Goal: Information Seeking & Learning: Learn about a topic

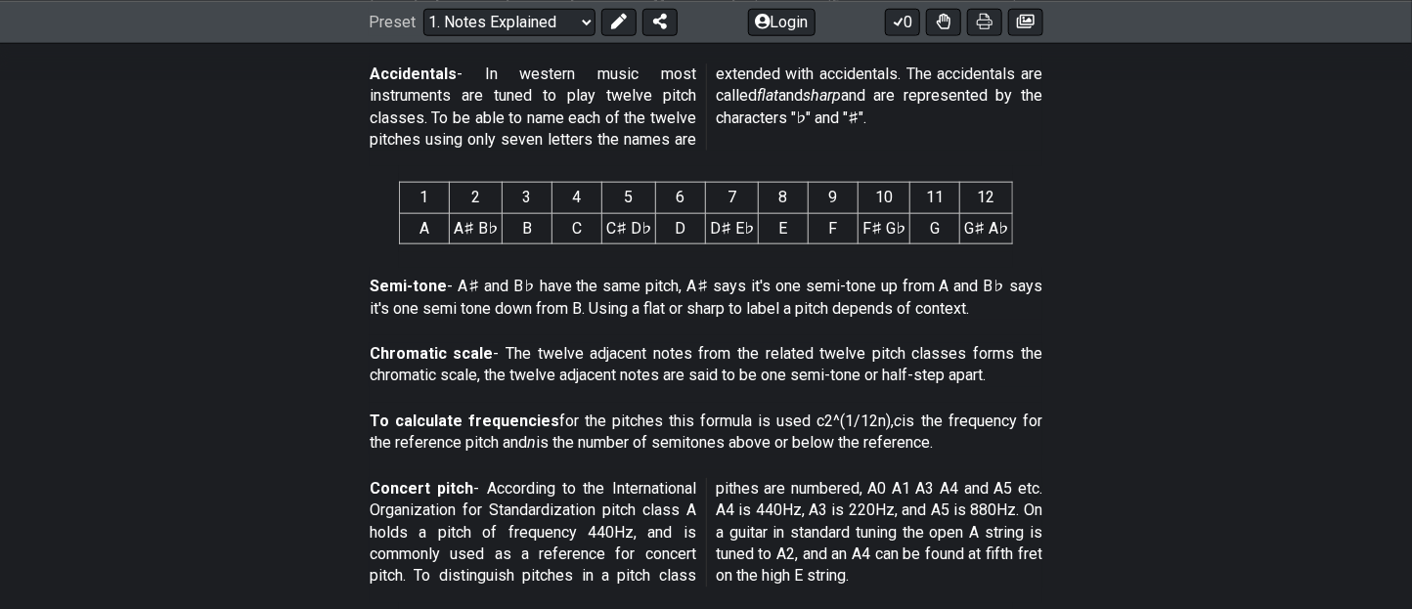
scroll to position [923, 0]
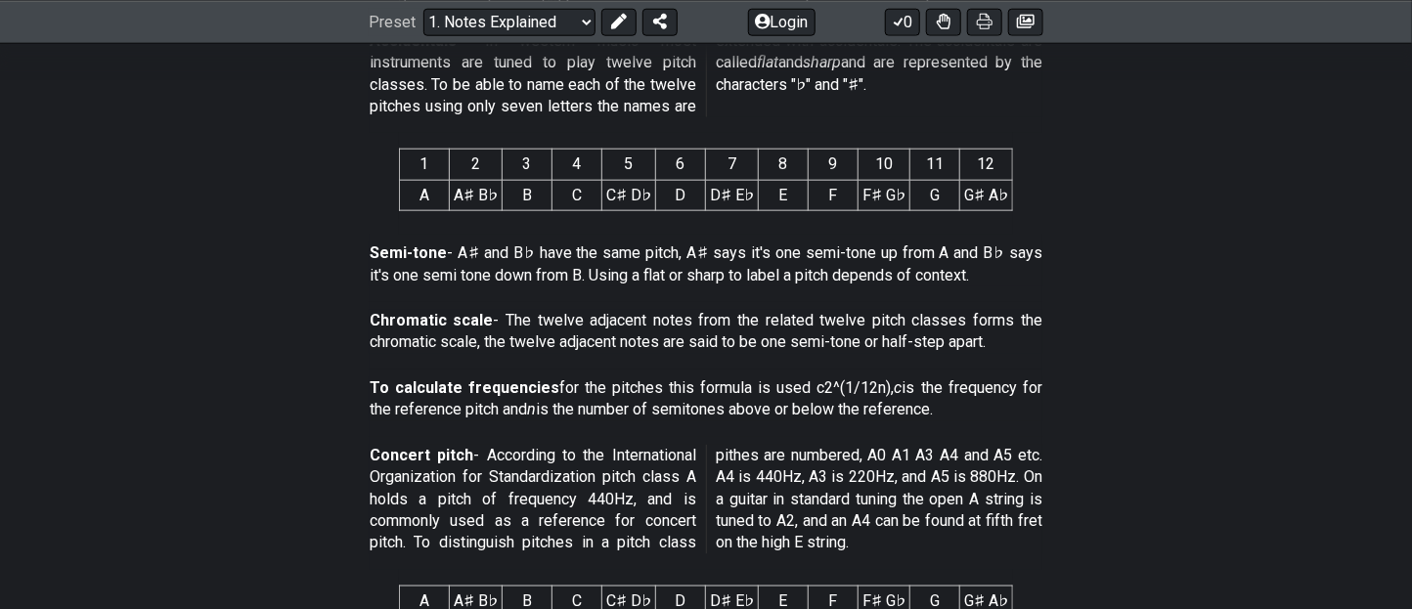
click at [697, 253] on p "Semi-tone - A♯ and B♭ have the same pitch, A♯ says it's one semi-tone up from A…" at bounding box center [706, 264] width 673 height 44
drag, startPoint x: 697, startPoint y: 253, endPoint x: 559, endPoint y: 280, distance: 140.4
click at [559, 280] on p "Semi-tone - A♯ and B♭ have the same pitch, A♯ says it's one semi-tone up from A…" at bounding box center [706, 264] width 673 height 44
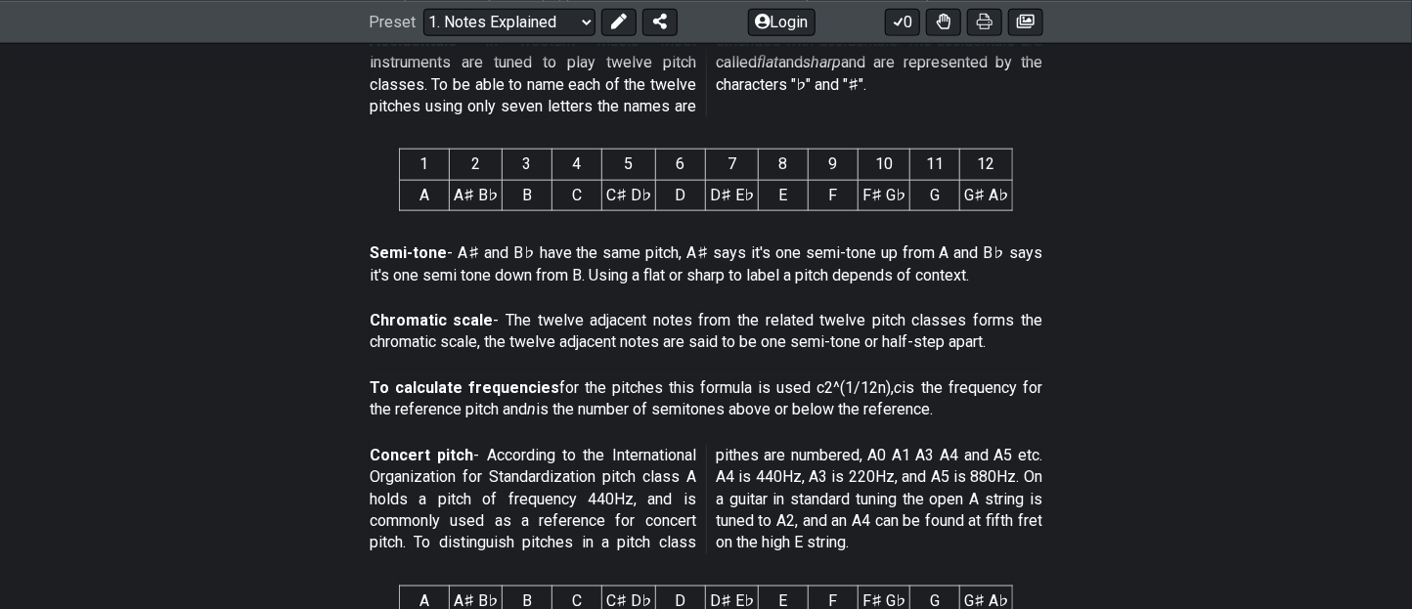
click at [559, 280] on p "Semi-tone - A♯ and B♭ have the same pitch, A♯ says it's one semi-tone up from A…" at bounding box center [706, 264] width 673 height 44
click at [460, 229] on div "1 2 3 4 5 6 7 8 9 10 11 12 A A♯ B♭ B C C♯ D♭ D D♯ E♭ E F F♯ G♭ G G♯ A♭" at bounding box center [706, 184] width 614 height 102
drag, startPoint x: 460, startPoint y: 229, endPoint x: 929, endPoint y: 341, distance: 482.6
click at [929, 341] on div "This text will first of all tell you what a note is and then how that is relate…" at bounding box center [706, 500] width 1412 height 2025
click at [903, 266] on p "Semi-tone - A♯ and B♭ have the same pitch, A♯ says it's one semi-tone up from A…" at bounding box center [706, 264] width 673 height 44
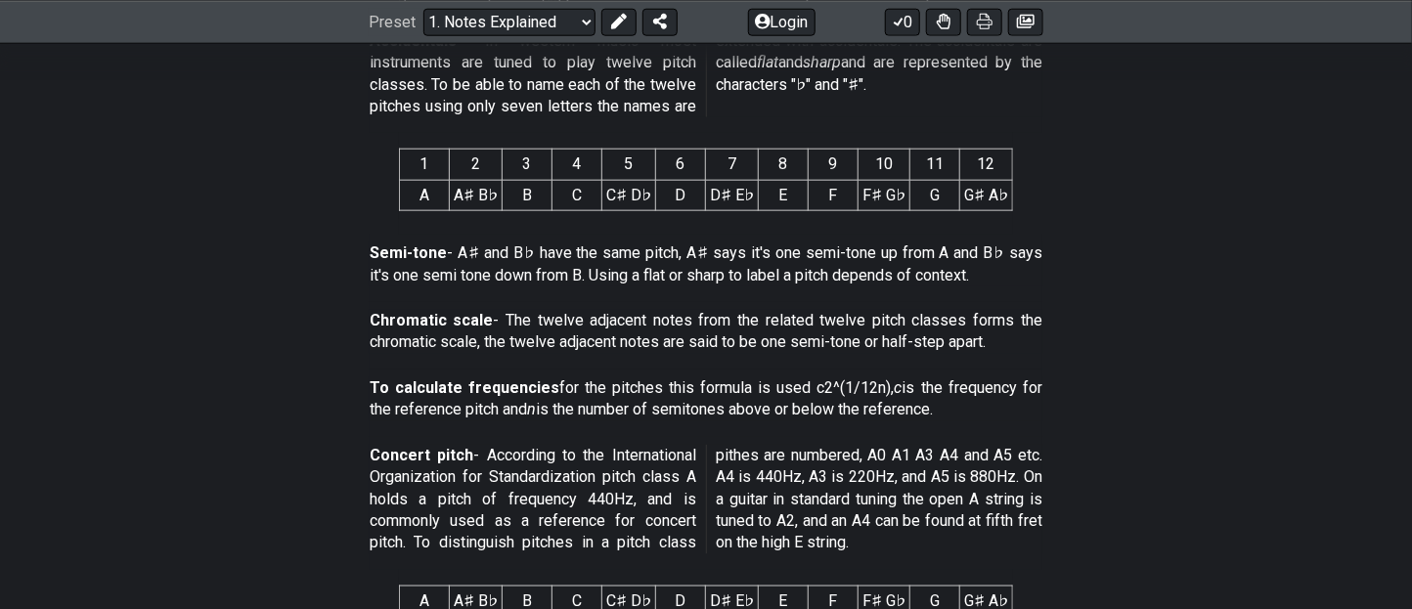
click at [903, 266] on p "Semi-tone - A♯ and B♭ have the same pitch, A♯ says it's one semi-tone up from A…" at bounding box center [706, 264] width 673 height 44
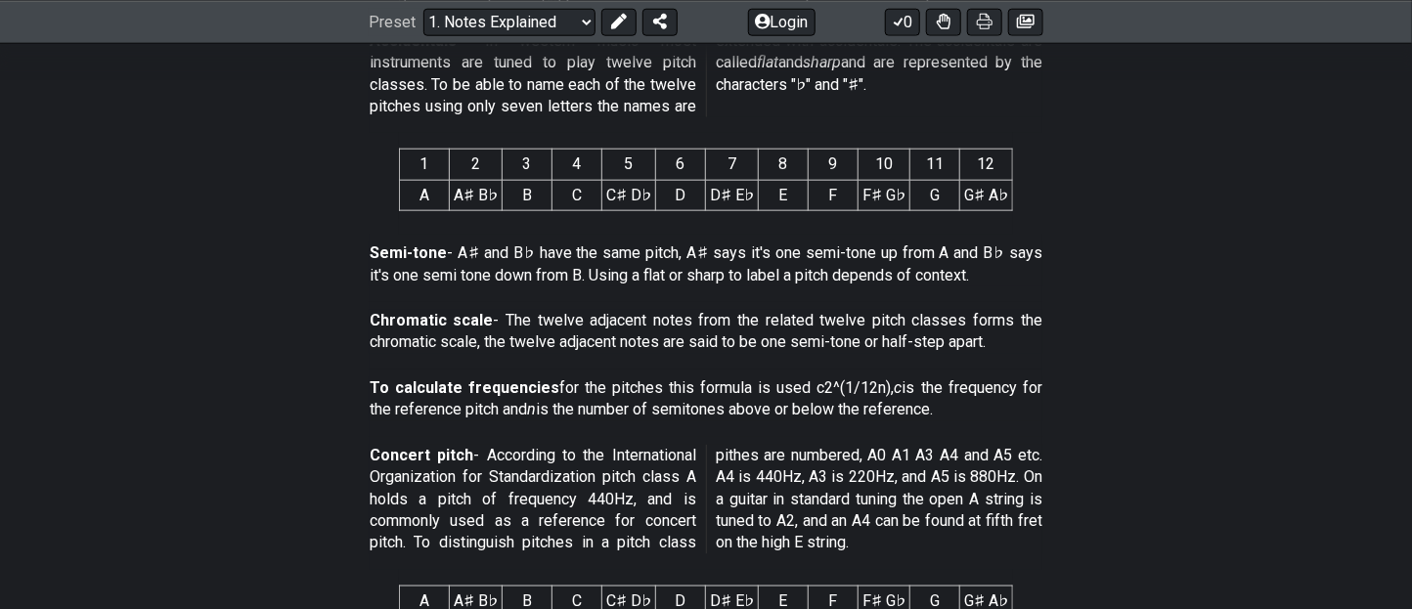
click at [903, 266] on p "Semi-tone - A♯ and B♭ have the same pitch, A♯ says it's one semi-tone up from A…" at bounding box center [706, 264] width 673 height 44
click at [899, 265] on p "Semi-tone - A♯ and B♭ have the same pitch, A♯ says it's one semi-tone up from A…" at bounding box center [706, 264] width 673 height 44
click at [903, 257] on p "Semi-tone - A♯ and B♭ have the same pitch, A♯ says it's one semi-tone up from A…" at bounding box center [706, 264] width 673 height 44
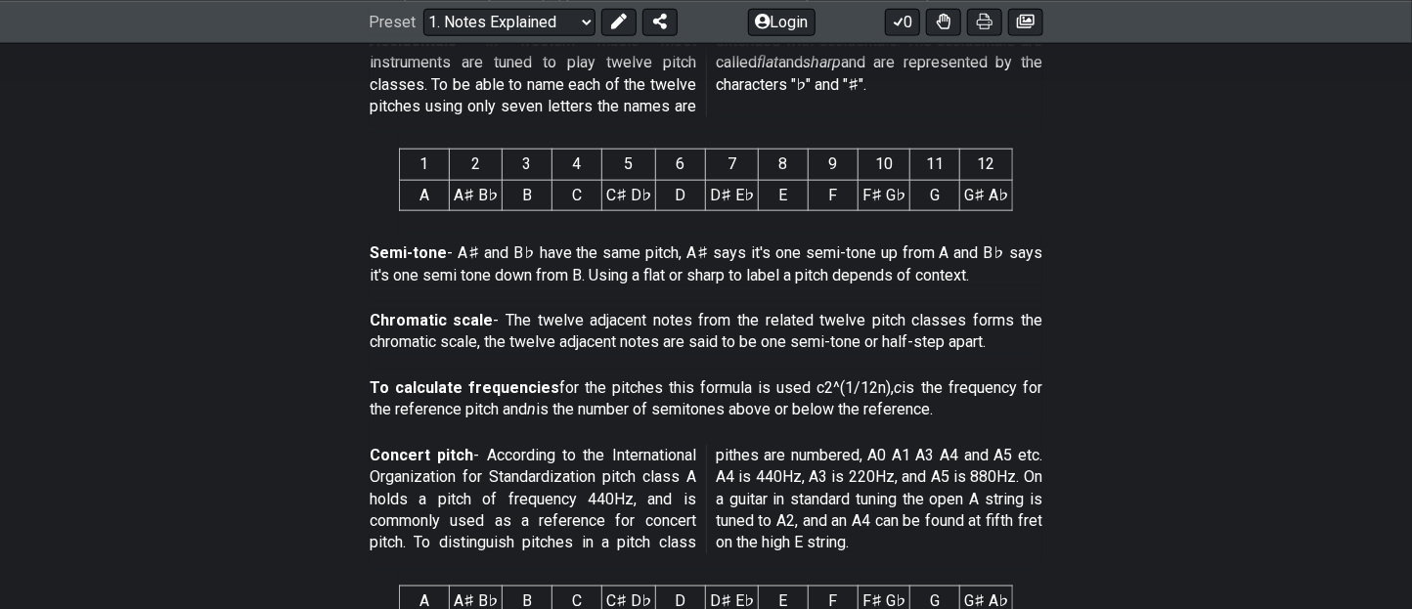
click at [903, 257] on p "Semi-tone - A♯ and B♭ have the same pitch, A♯ says it's one semi-tone up from A…" at bounding box center [706, 264] width 673 height 44
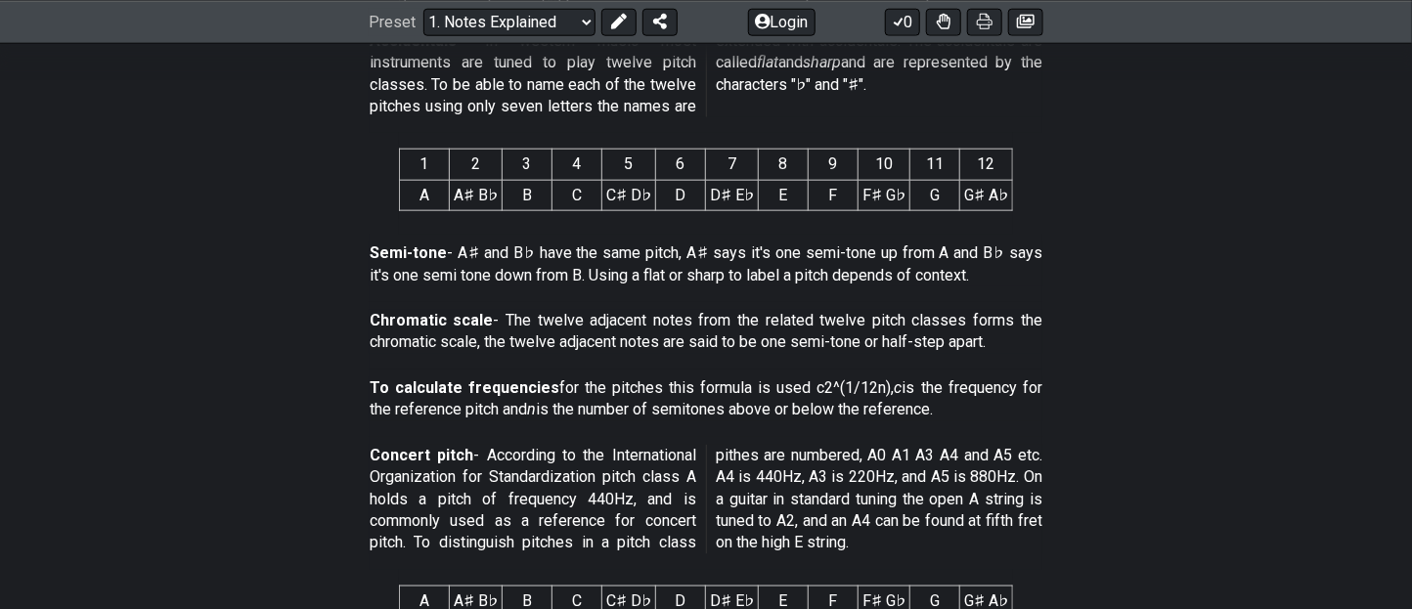
click at [593, 377] on p "To calculate frequencies for the pitches this formula is used c2^(1/12n), c is …" at bounding box center [706, 399] width 673 height 44
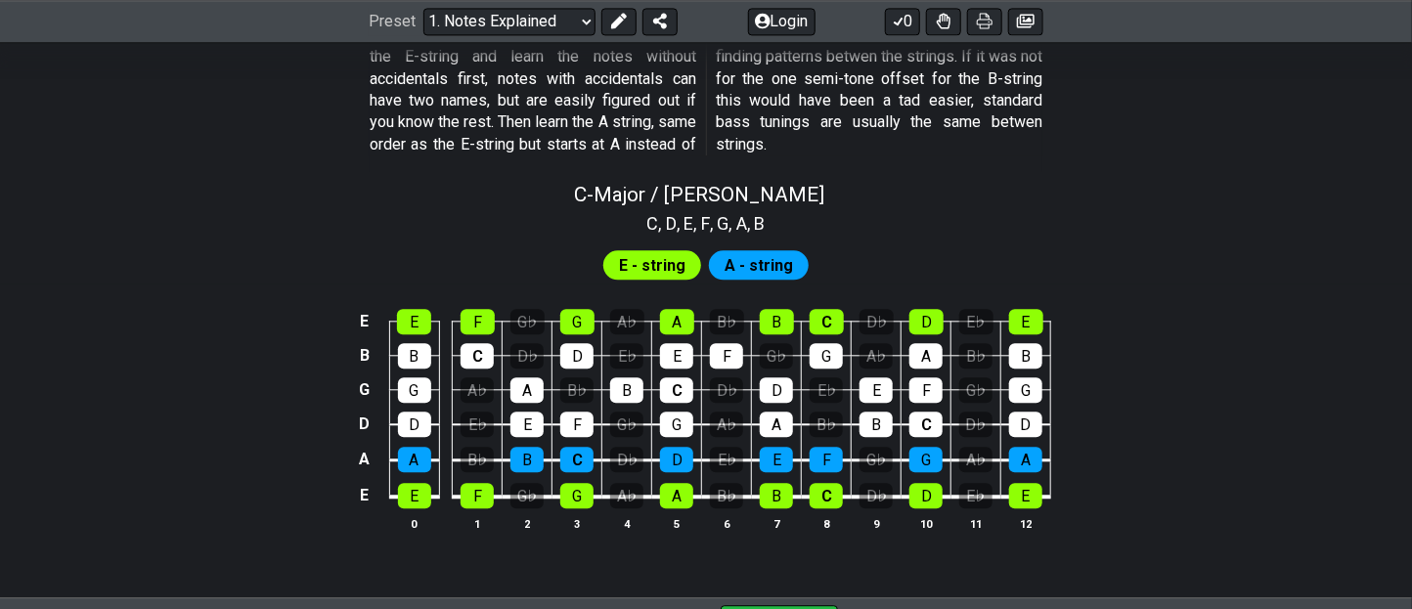
scroll to position [1840, 0]
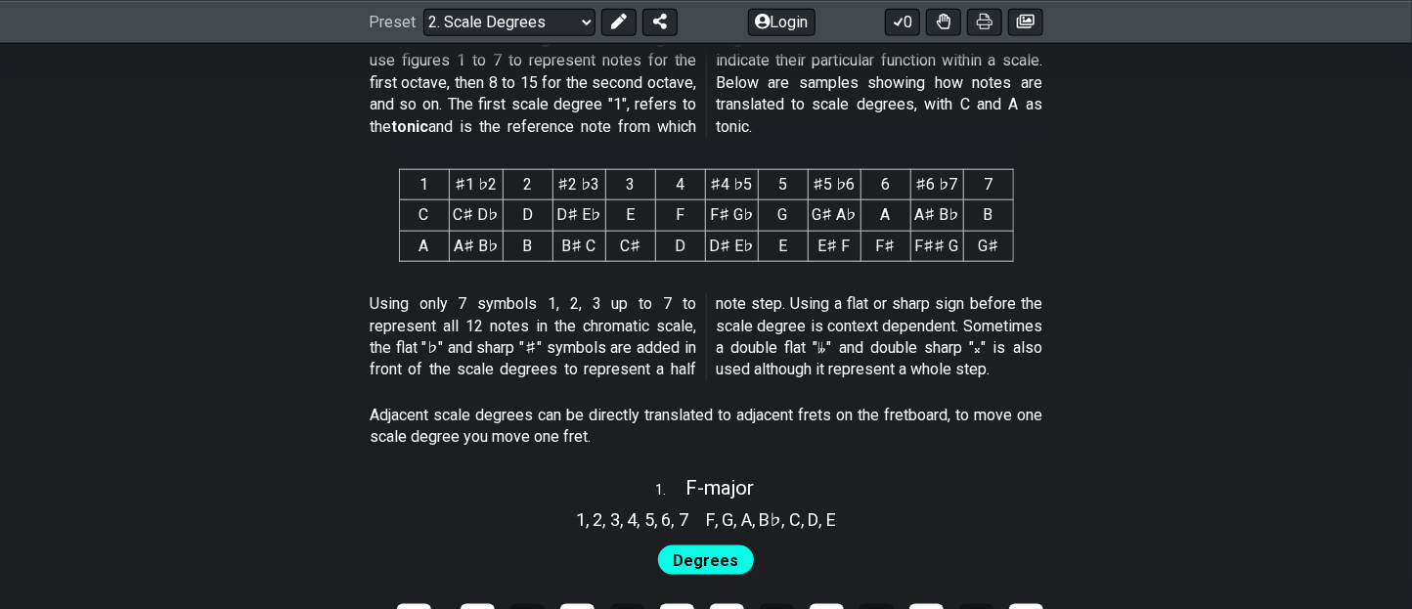
scroll to position [885, 0]
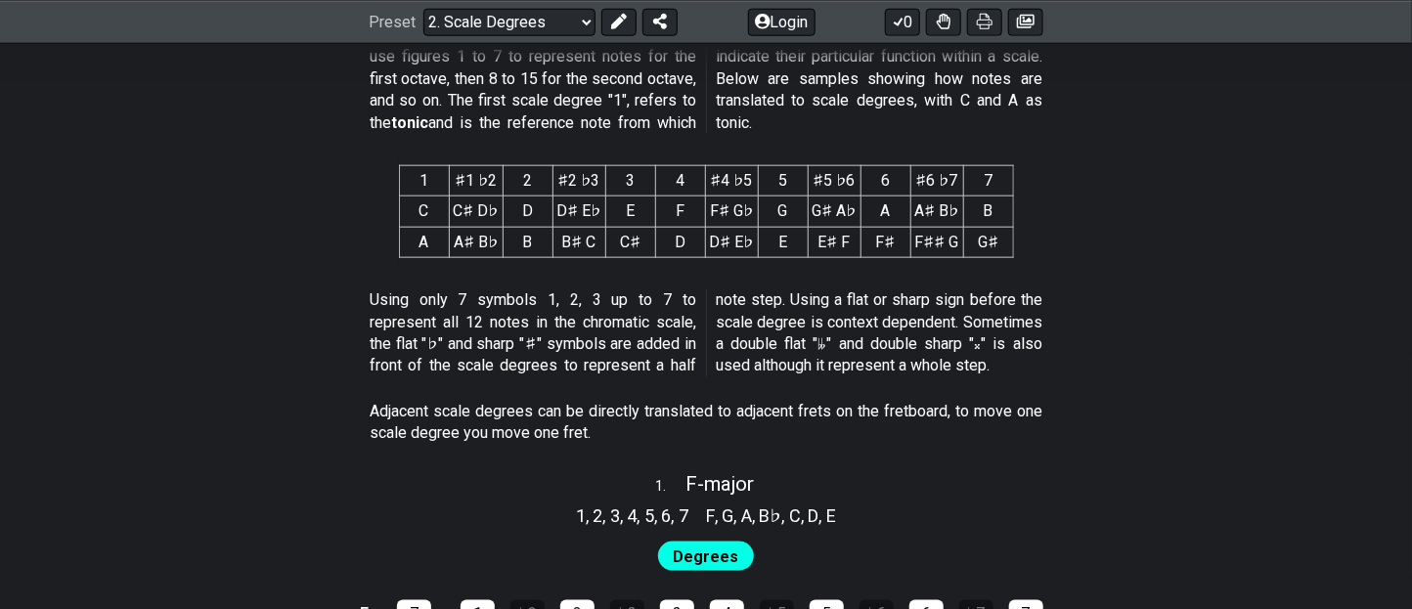
click at [423, 291] on p "Using only 7 symbols 1, 2, 3 up to 7 to represent all 12 notes in the chromatic…" at bounding box center [706, 333] width 673 height 88
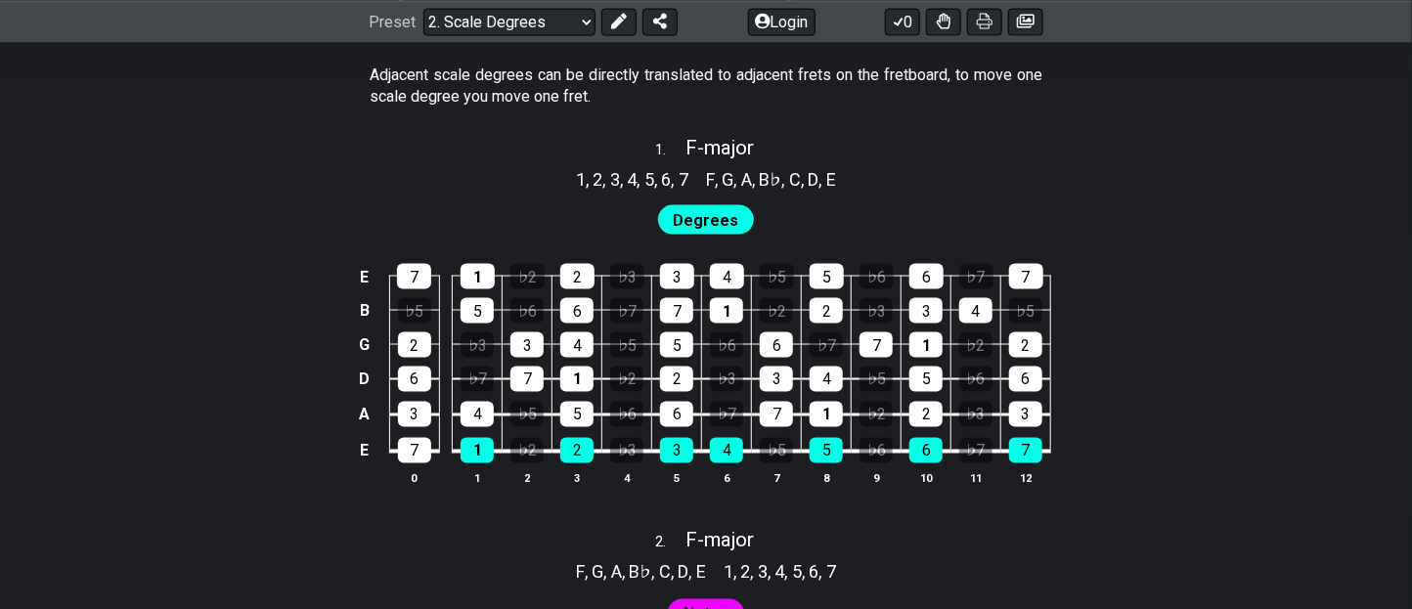
scroll to position [1222, 0]
click at [692, 226] on span "Degrees" at bounding box center [707, 220] width 66 height 28
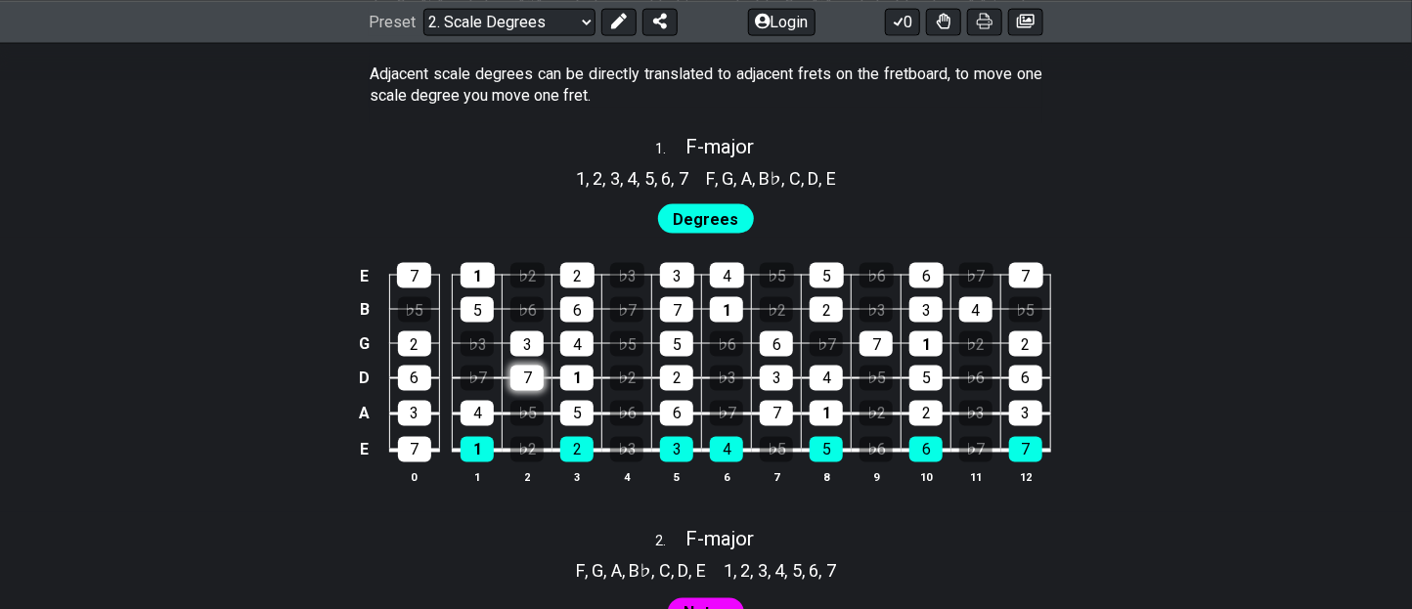
click at [575, 351] on div "4" at bounding box center [576, 343] width 33 height 25
click at [527, 381] on div "7" at bounding box center [526, 378] width 33 height 25
click at [568, 335] on div "4" at bounding box center [576, 343] width 33 height 25
click at [717, 150] on span "F - major" at bounding box center [719, 146] width 68 height 23
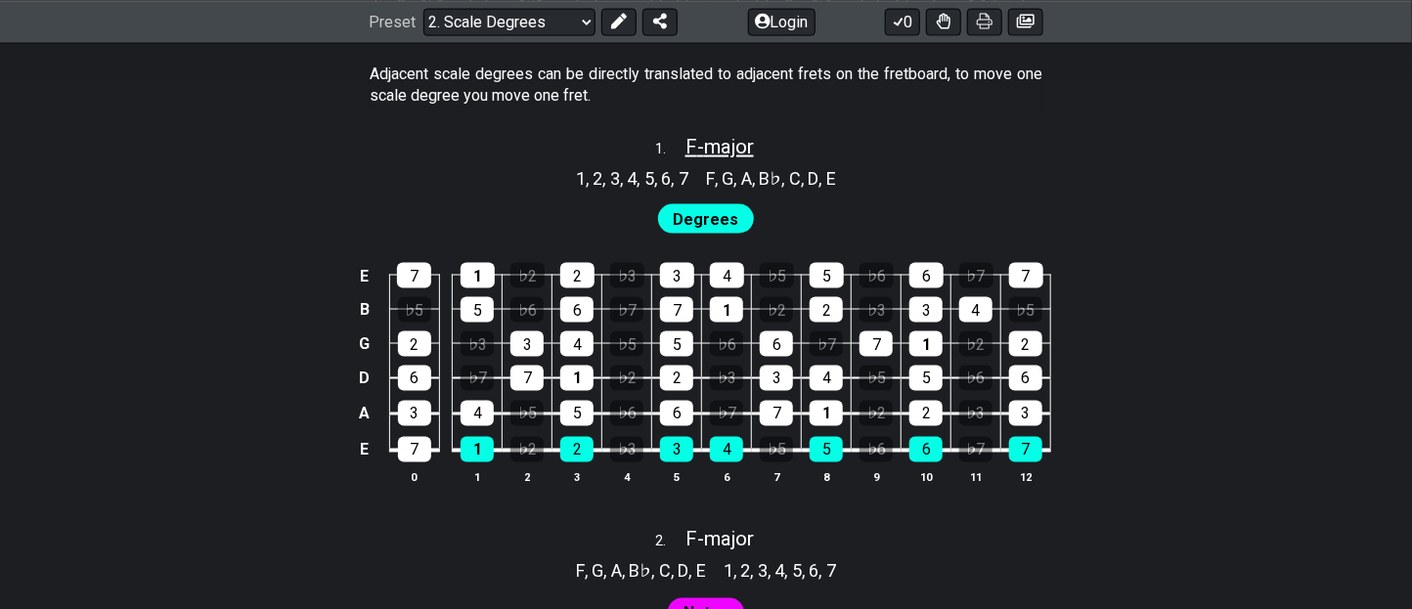
select select "F"
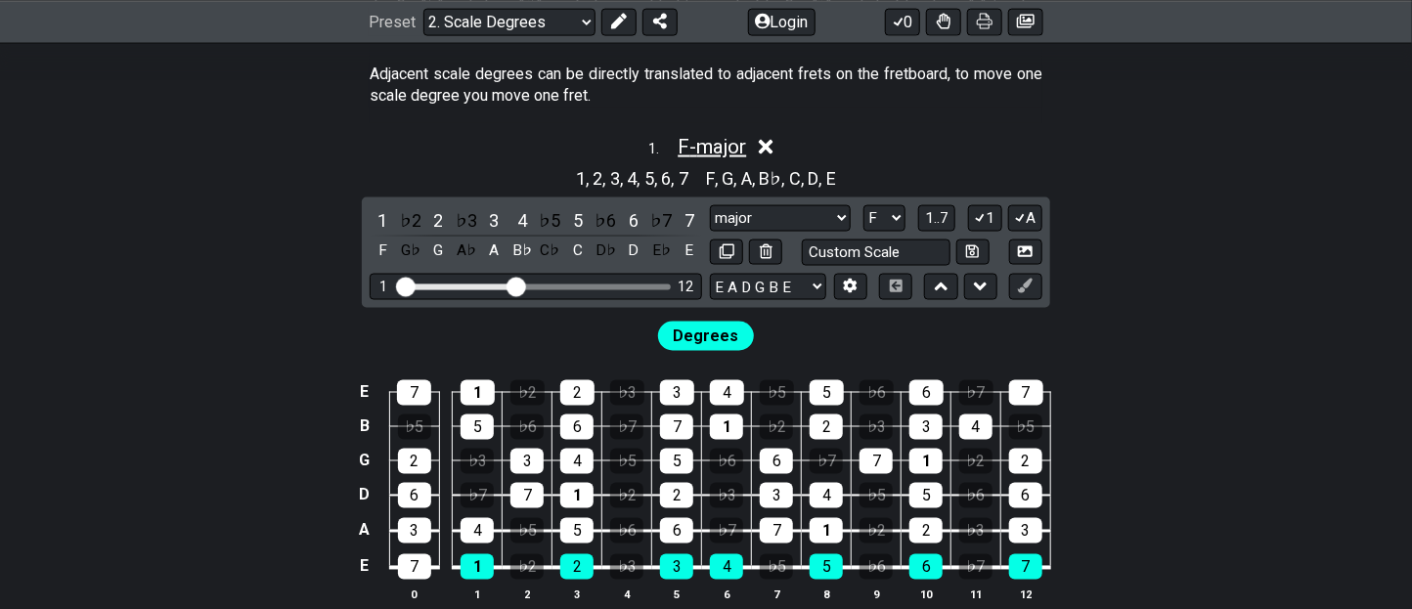
click at [717, 150] on span "F - major" at bounding box center [712, 146] width 68 height 23
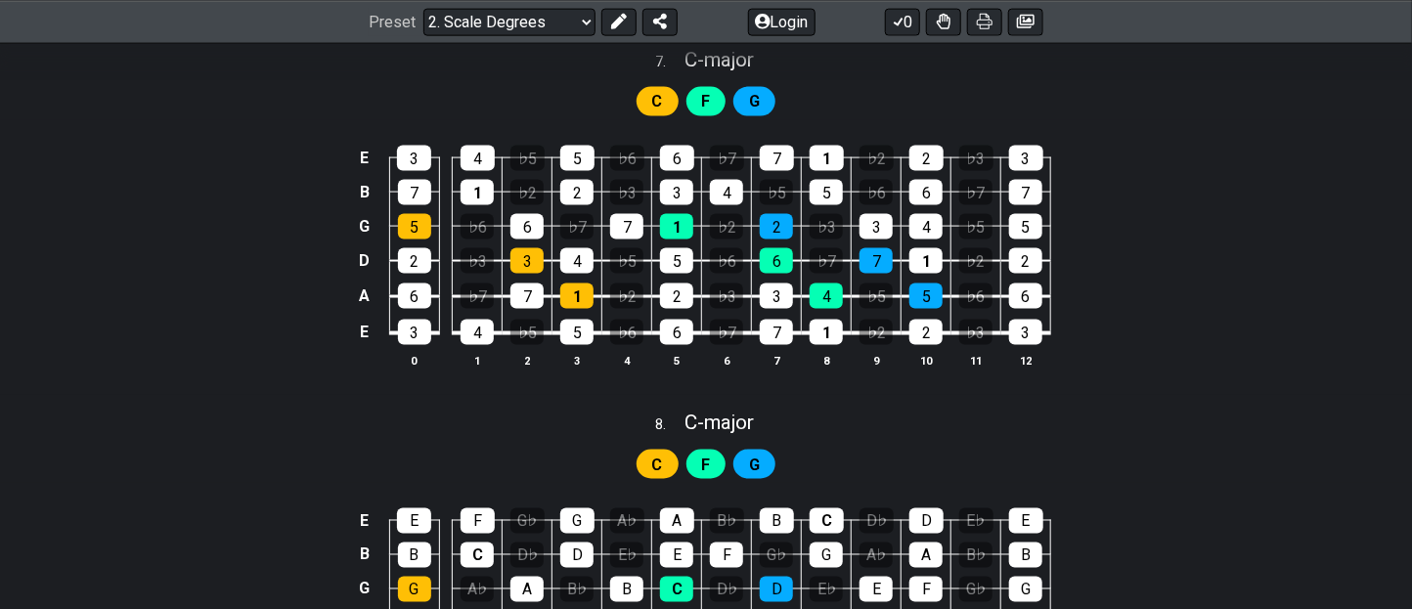
scroll to position [4328, 0]
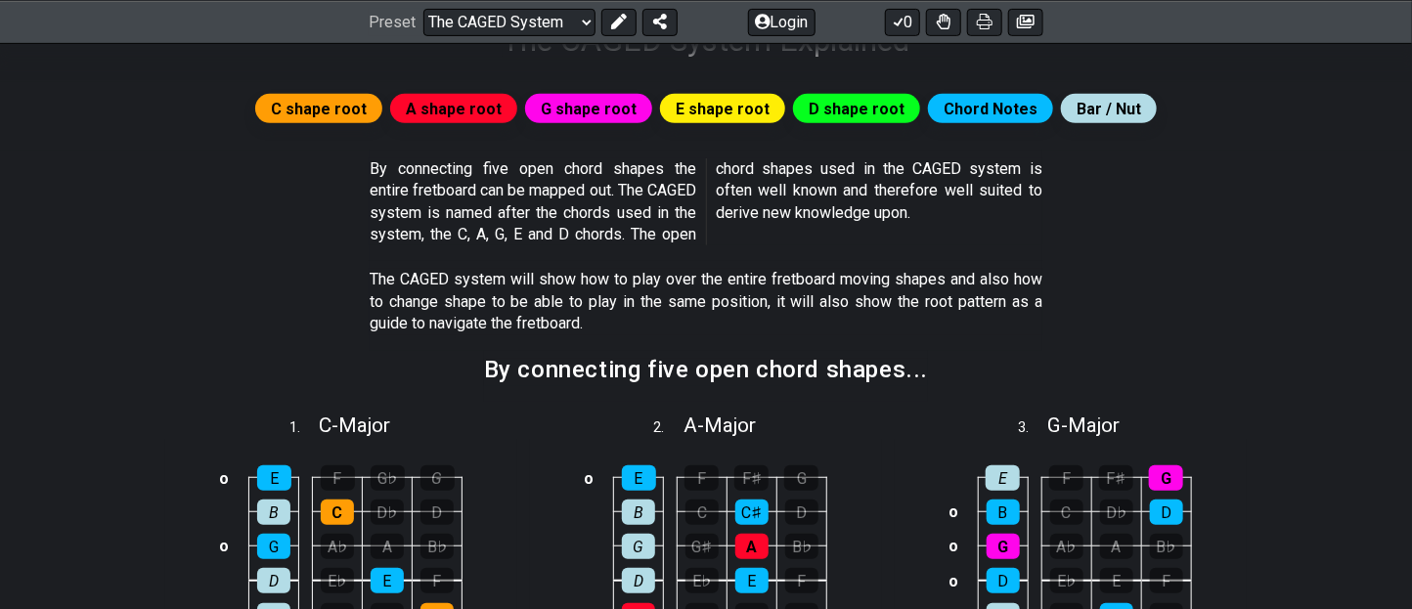
scroll to position [361, 0]
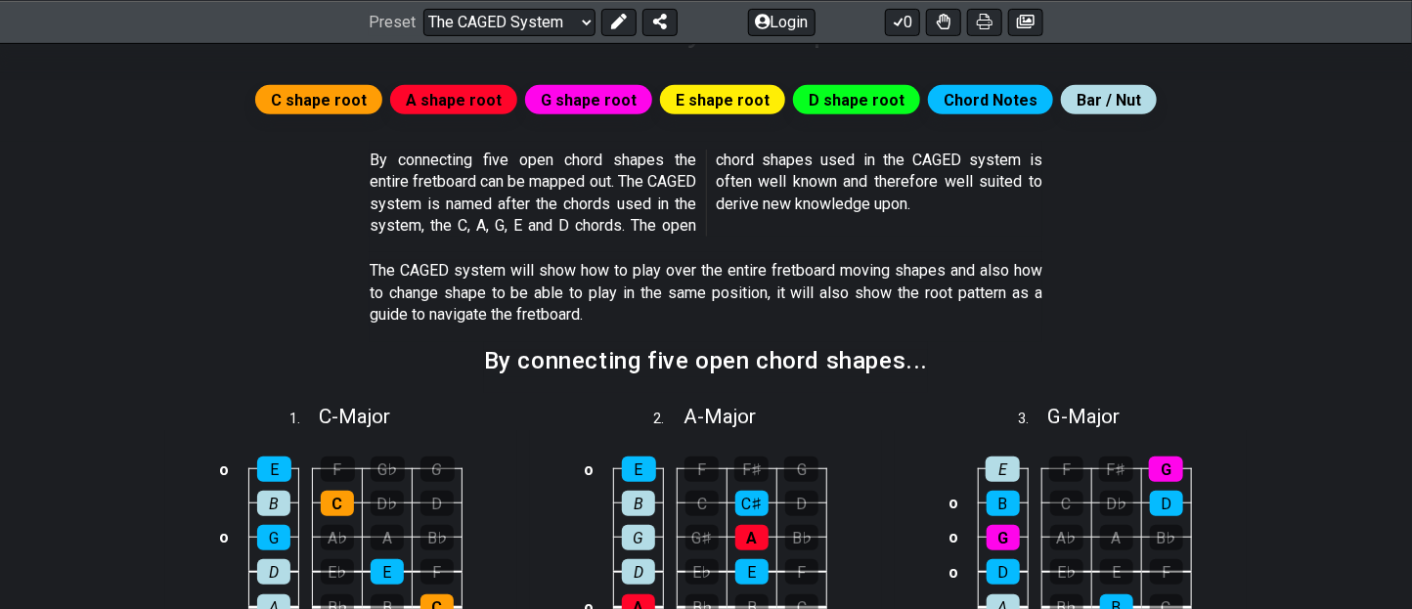
drag, startPoint x: 453, startPoint y: 162, endPoint x: 480, endPoint y: 244, distance: 86.6
click at [480, 244] on div "By connecting five open chord shapes the entire fretboard can be mapped out. Th…" at bounding box center [706, 197] width 673 height 111
drag, startPoint x: 480, startPoint y: 244, endPoint x: 339, endPoint y: 154, distance: 167.1
click at [339, 154] on section "By connecting five open chord shapes the entire fretboard can be mapped out. Th…" at bounding box center [706, 197] width 1412 height 111
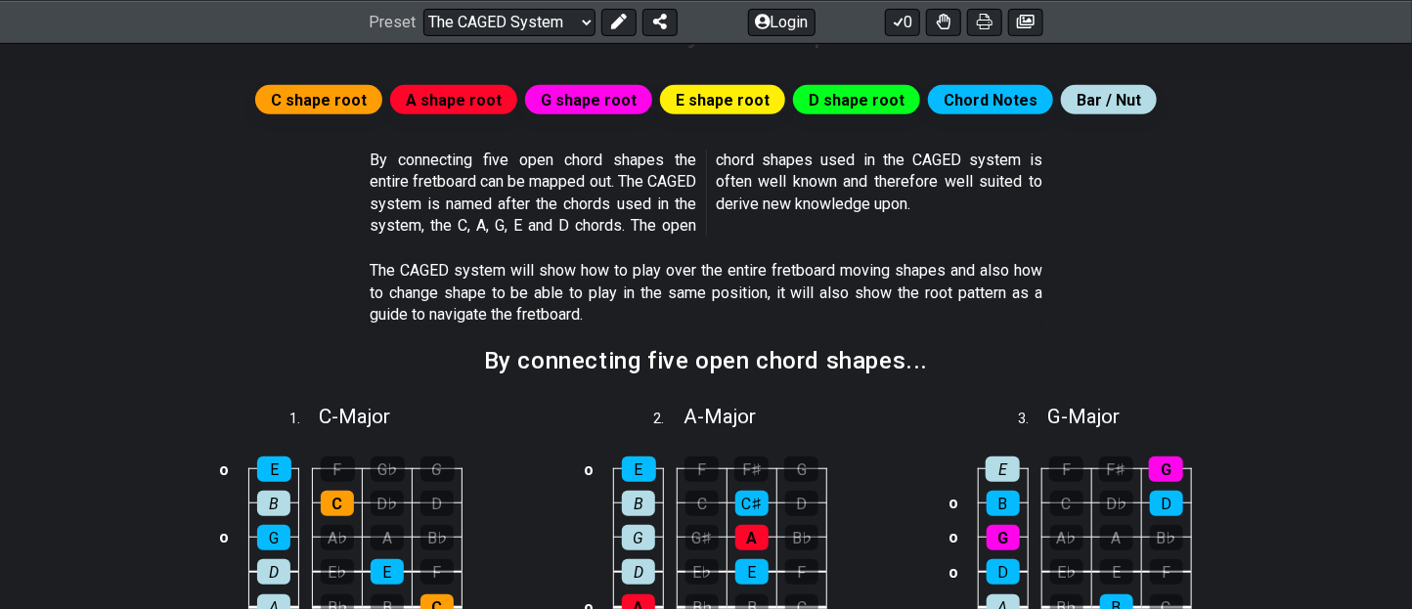
drag, startPoint x: 339, startPoint y: 154, endPoint x: 570, endPoint y: 244, distance: 247.7
click at [570, 244] on section "By connecting five open chord shapes the entire fretboard can be mapped out. Th…" at bounding box center [706, 197] width 1412 height 111
click at [570, 244] on div "By connecting five open chord shapes the entire fretboard can be mapped out. Th…" at bounding box center [706, 197] width 673 height 111
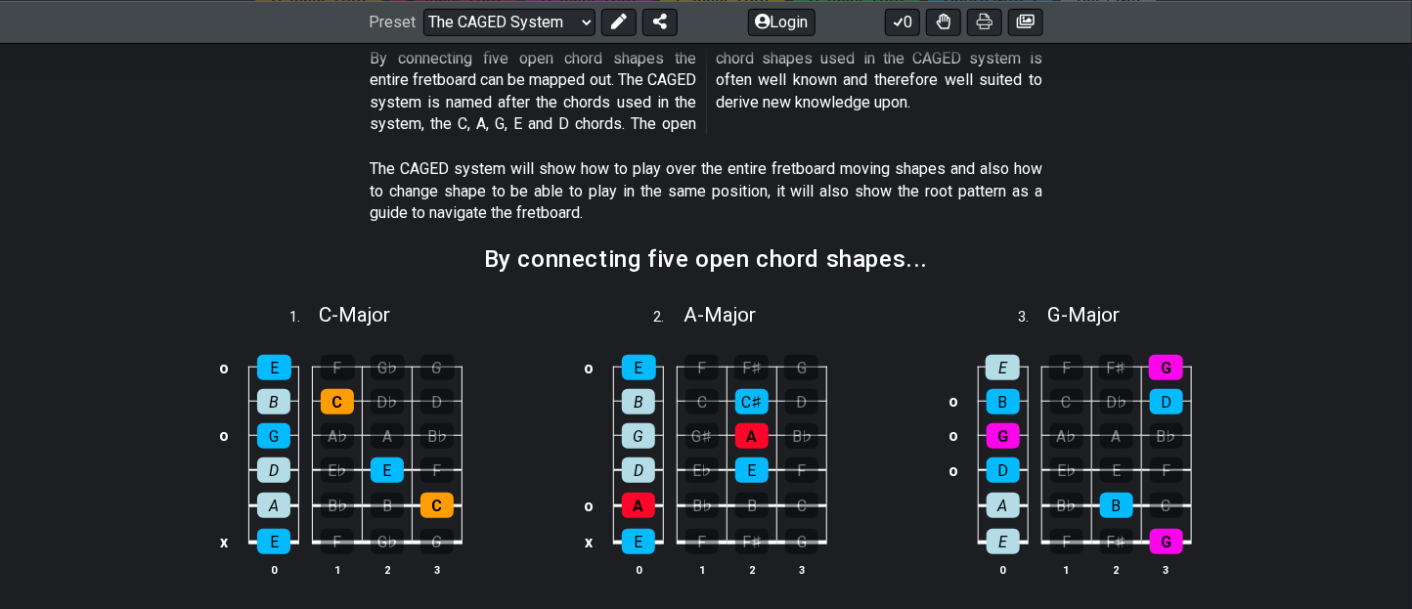
scroll to position [469, 0]
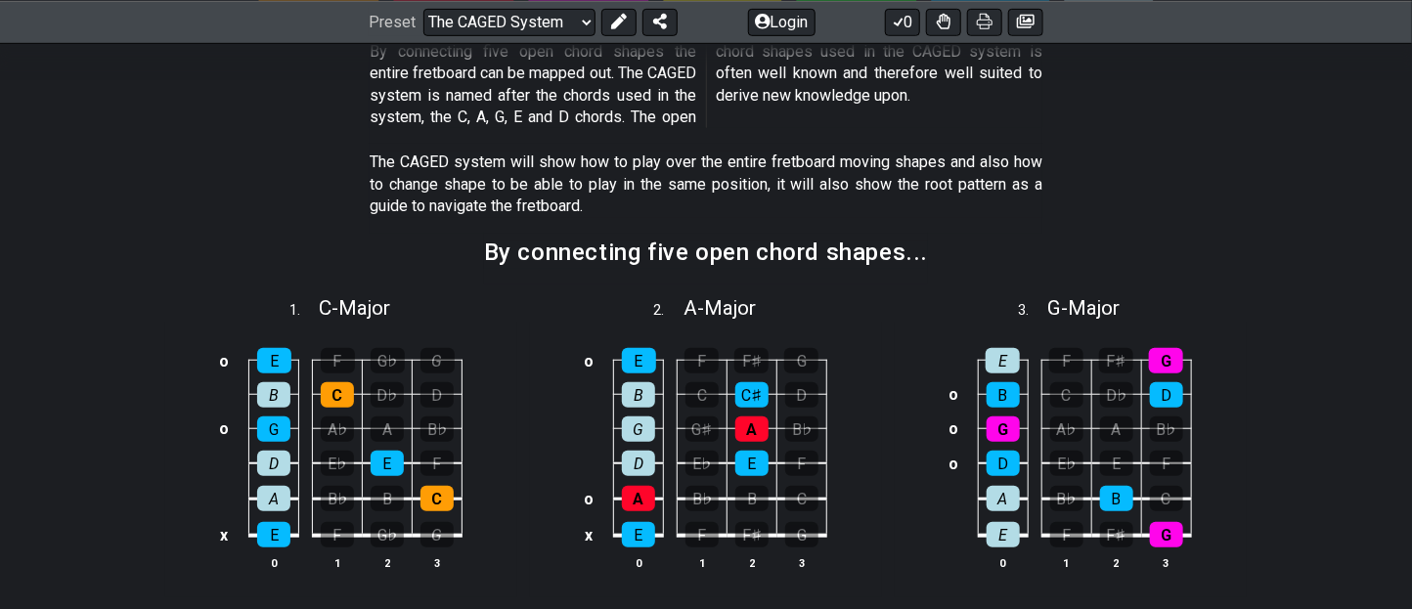
drag, startPoint x: 461, startPoint y: 93, endPoint x: 546, endPoint y: 161, distance: 108.4
click at [546, 161] on p "The CAGED system will show how to play over the entire fretboard moving shapes …" at bounding box center [706, 185] width 673 height 66
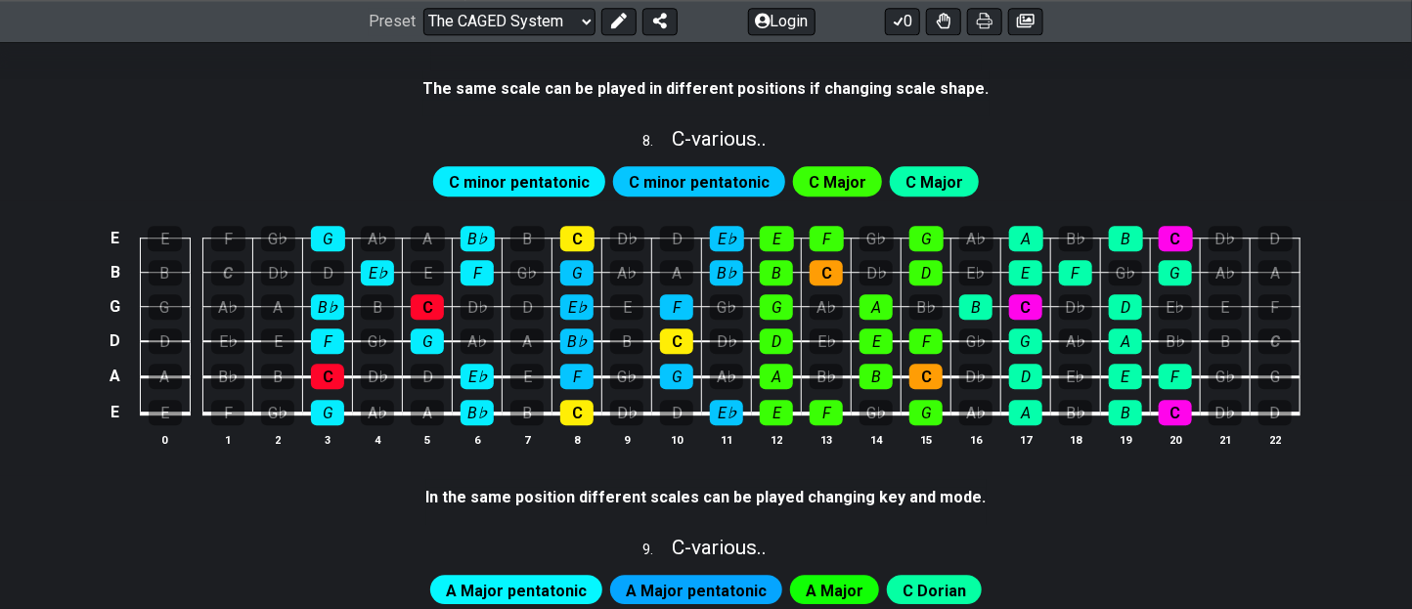
scroll to position [2205, 0]
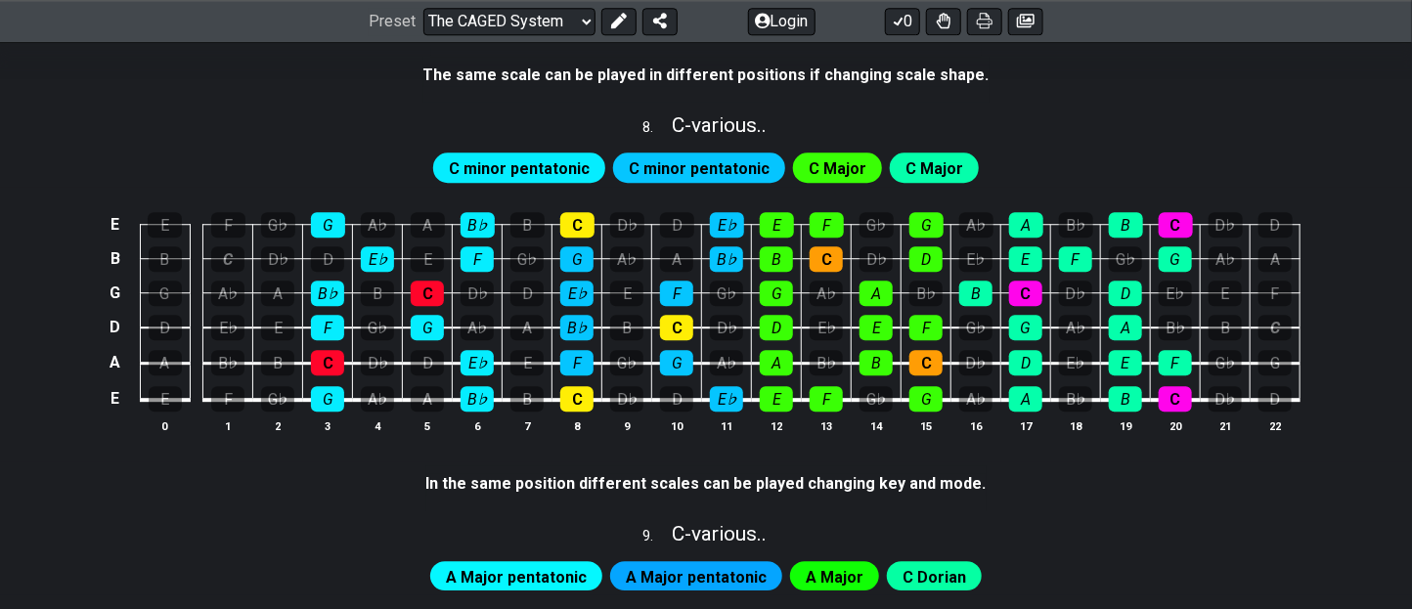
click at [548, 160] on span "C minor pentatonic" at bounding box center [519, 168] width 141 height 28
click at [668, 169] on span "C minor pentatonic" at bounding box center [699, 168] width 141 height 28
click at [871, 167] on div "C Major" at bounding box center [837, 167] width 89 height 29
drag, startPoint x: 871, startPoint y: 167, endPoint x: 862, endPoint y: 206, distance: 40.1
click at [862, 206] on section "C minor pentatonic C minor pentatonic C Major C Major E E F G♭ G A♭ A B♭ B C D♭…" at bounding box center [706, 301] width 1412 height 322
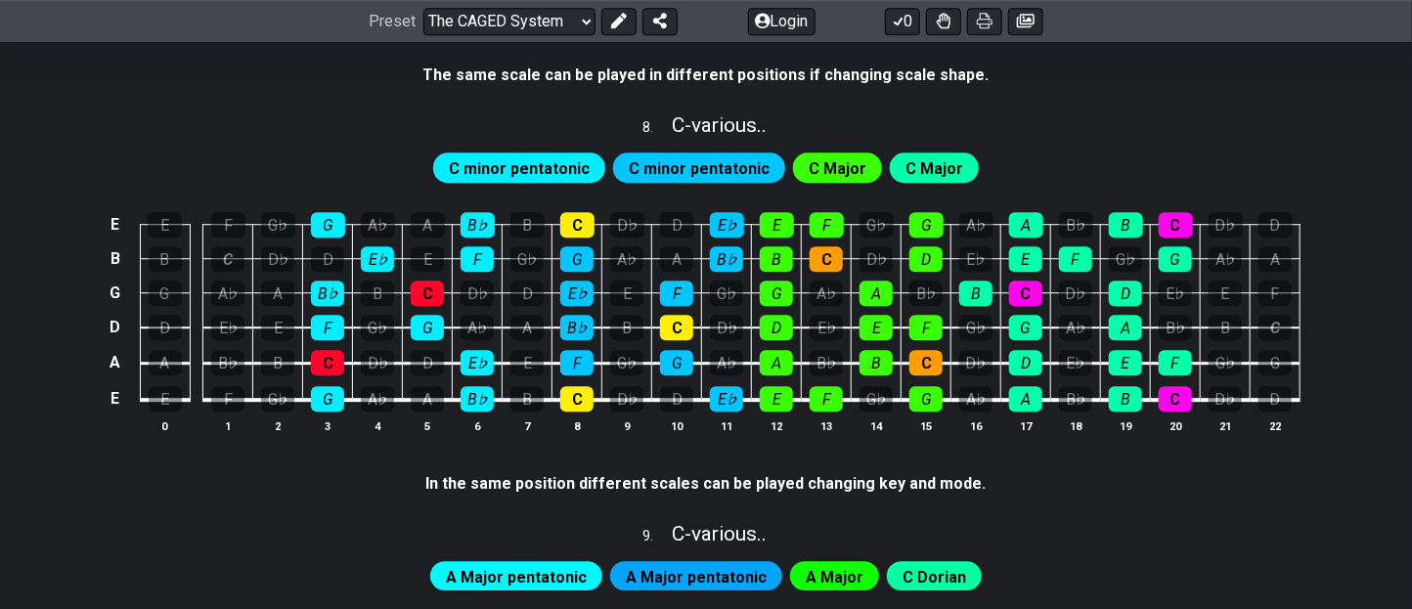
drag, startPoint x: 862, startPoint y: 206, endPoint x: 860, endPoint y: 276, distance: 69.4
click at [860, 276] on tbody "E E F G♭ G A♭ A B♭ B C D♭ D E♭ E F G♭ G A♭ A B♭ B C D♭ D B B C D♭ D E♭ E F G♭ G…" at bounding box center [702, 306] width 1197 height 230
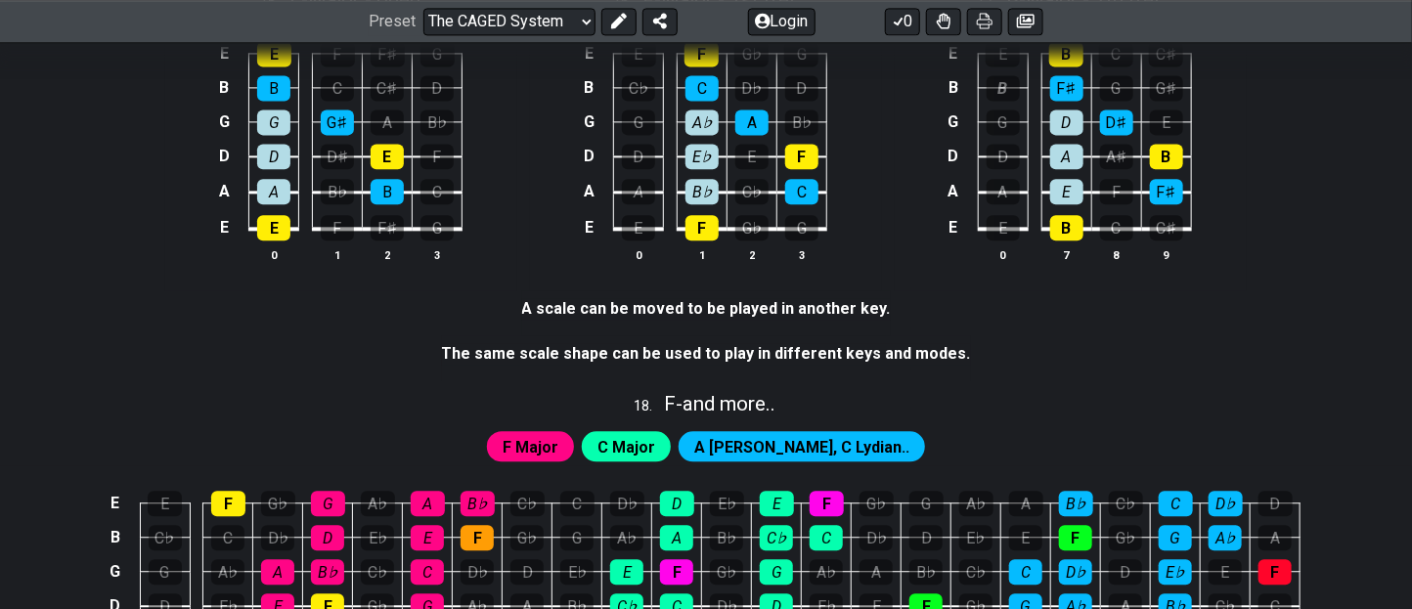
scroll to position [5035, 0]
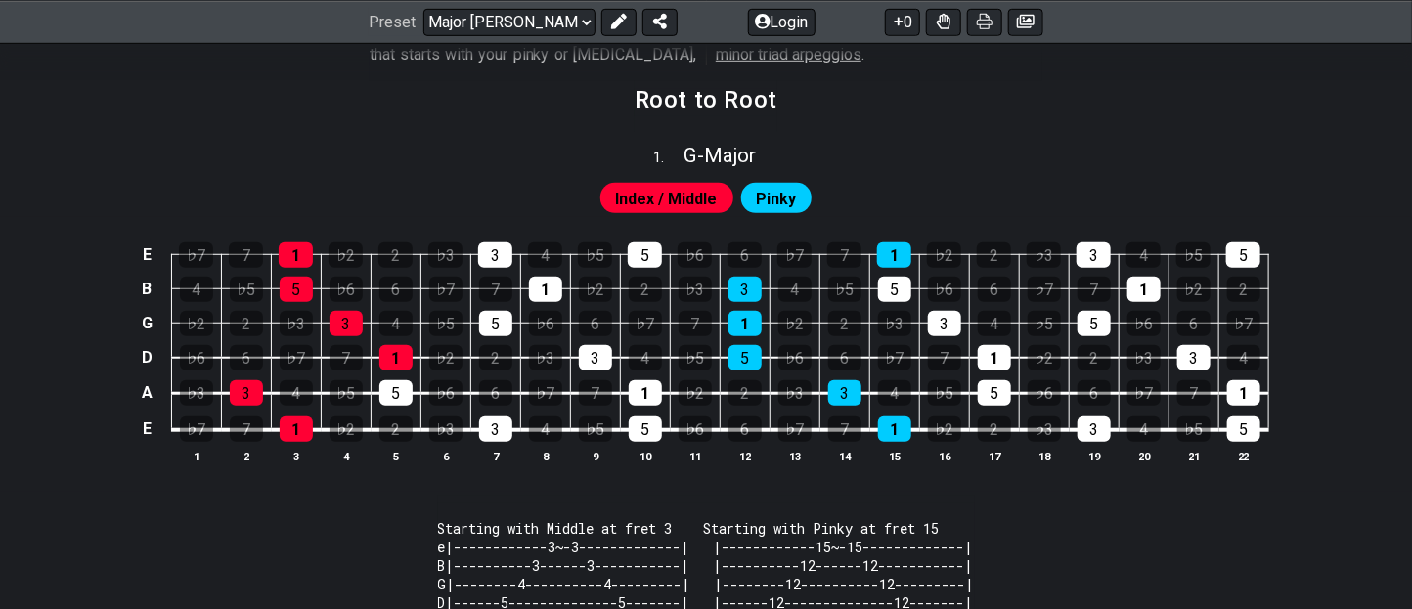
scroll to position [513, 0]
